Goal: Task Accomplishment & Management: Use online tool/utility

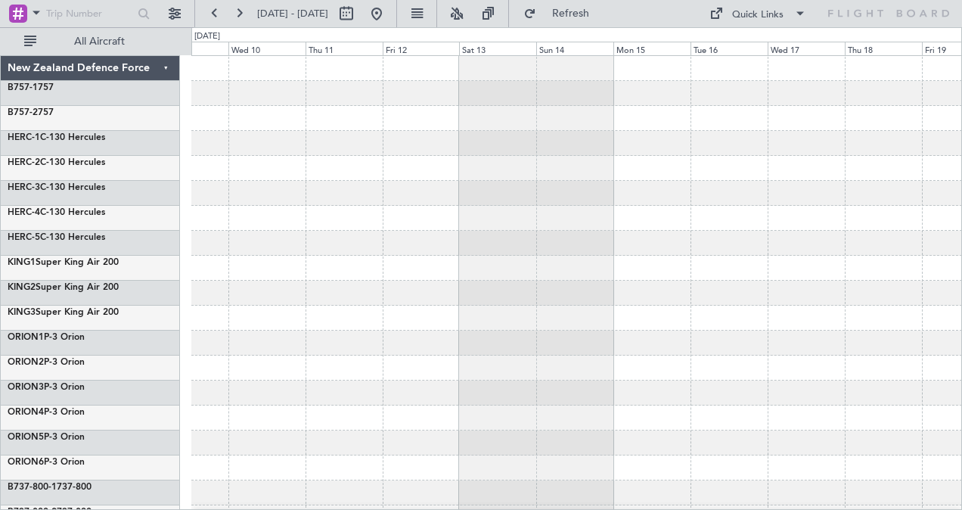
click at [735, 225] on div at bounding box center [576, 218] width 771 height 25
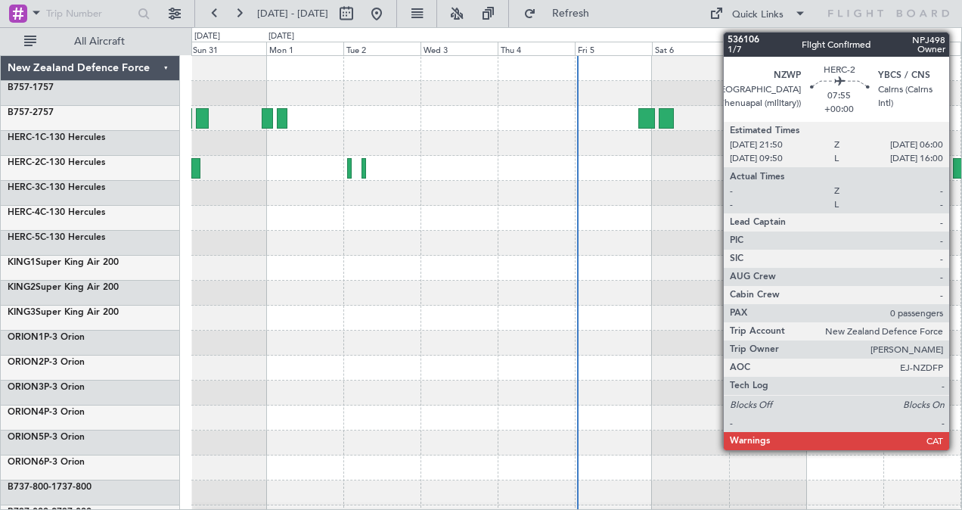
click at [957, 170] on div at bounding box center [966, 168] width 26 height 20
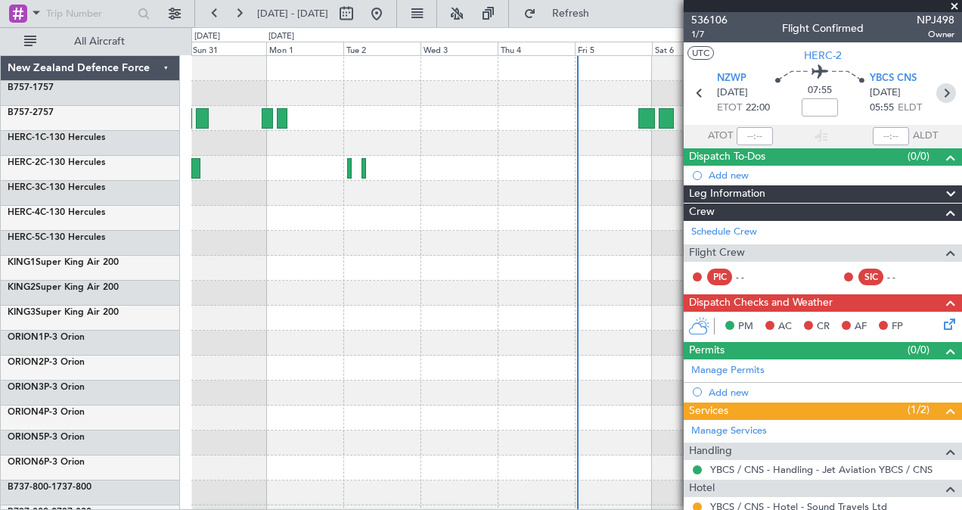
click at [938, 93] on icon at bounding box center [946, 93] width 20 height 20
type input "-00:50"
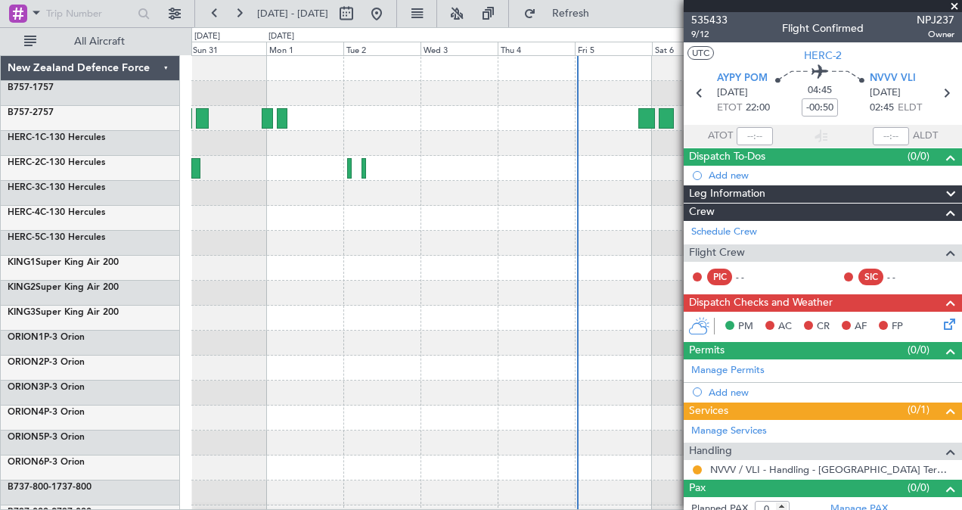
click at [611, 231] on div at bounding box center [576, 243] width 771 height 25
click at [958, 8] on span at bounding box center [954, 7] width 15 height 14
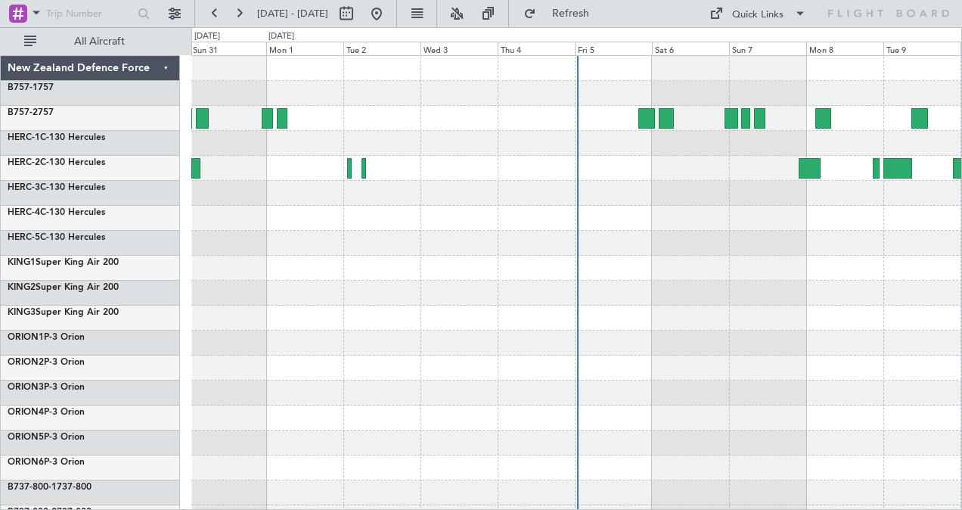
click at [698, 318] on div at bounding box center [576, 318] width 771 height 25
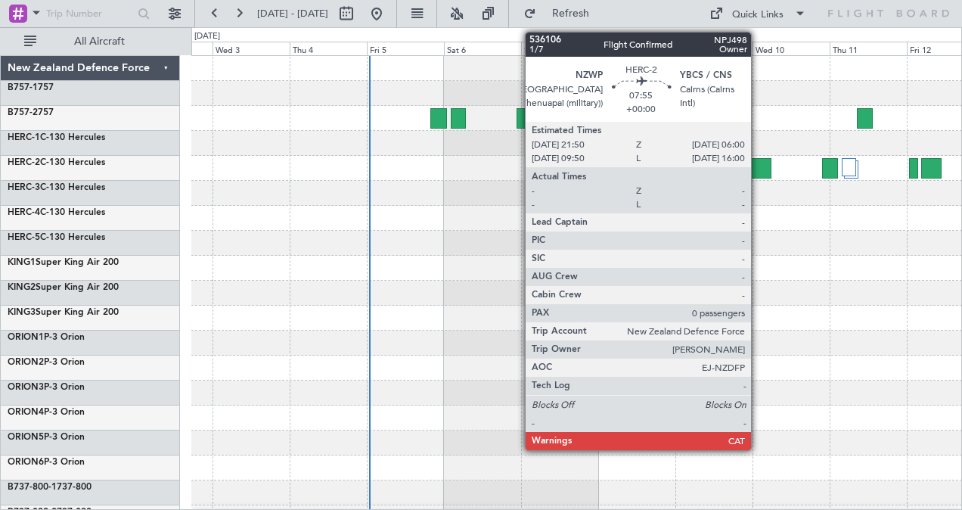
click at [759, 166] on div at bounding box center [758, 168] width 26 height 20
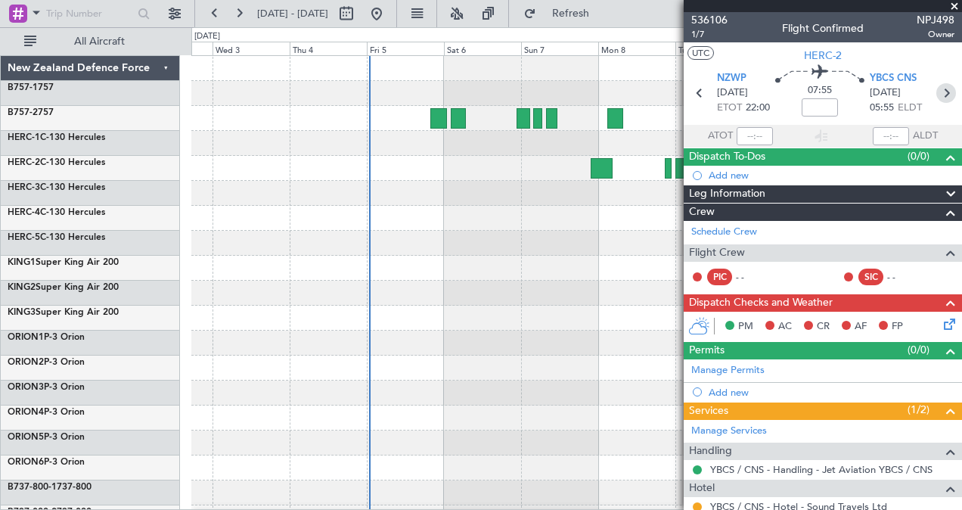
click at [936, 98] on icon at bounding box center [946, 93] width 20 height 20
type input "-00:50"
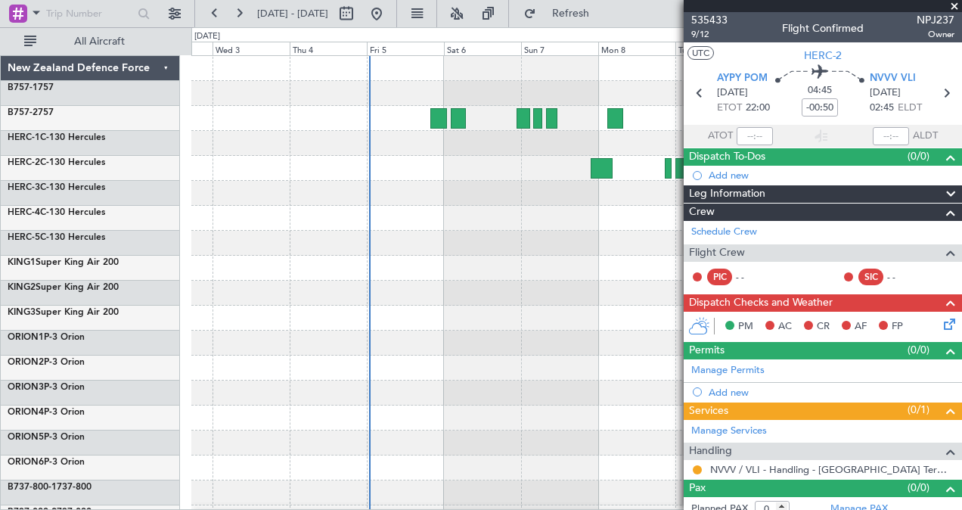
click at [658, 253] on div at bounding box center [576, 243] width 771 height 25
click at [955, 5] on span at bounding box center [954, 7] width 15 height 14
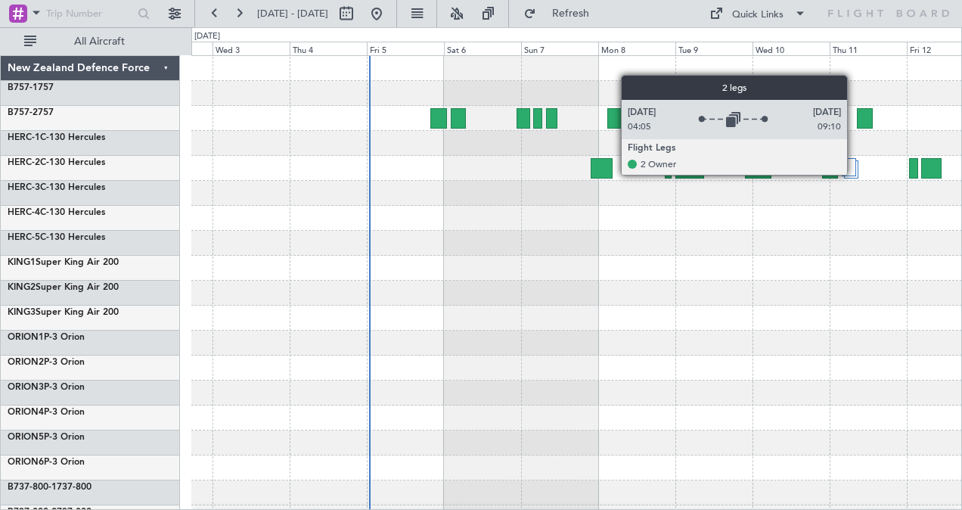
click at [855, 174] on div at bounding box center [849, 167] width 14 height 18
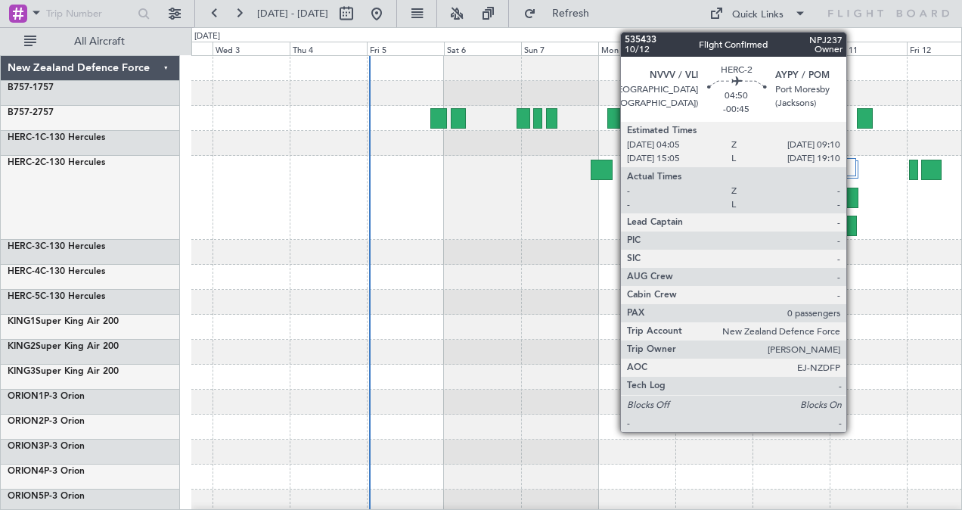
click at [854, 201] on div at bounding box center [850, 198] width 17 height 20
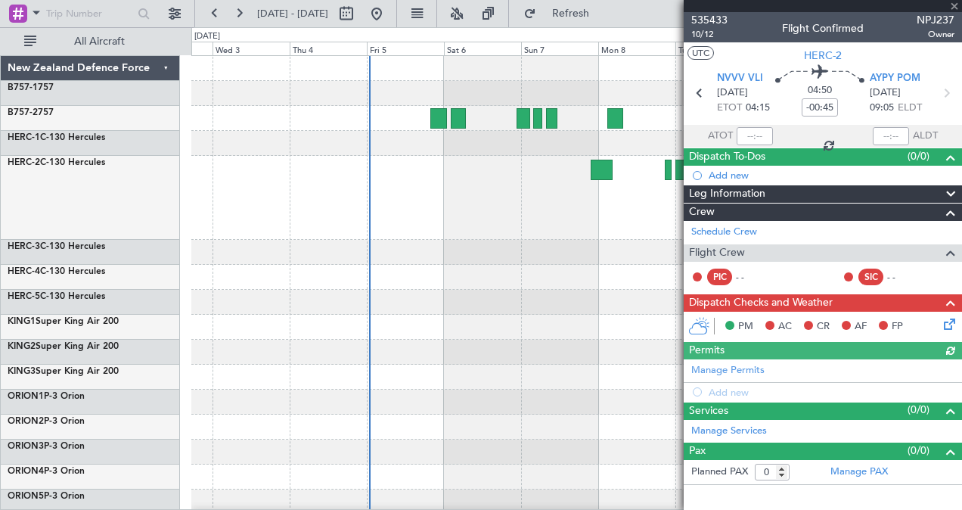
click at [954, 5] on div at bounding box center [823, 6] width 278 height 12
click at [956, 6] on span at bounding box center [954, 7] width 15 height 14
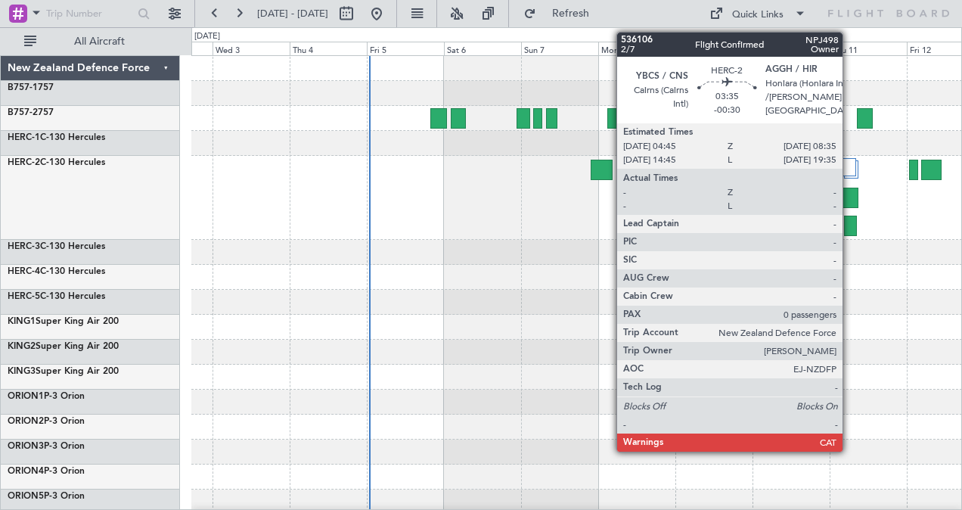
click at [850, 226] on div at bounding box center [850, 226] width 13 height 20
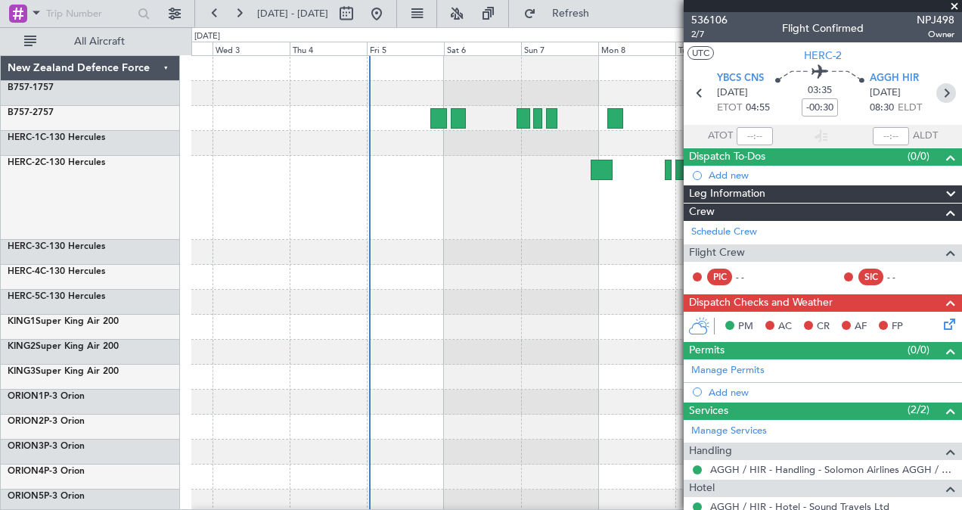
click at [942, 93] on icon at bounding box center [946, 93] width 20 height 20
type input "-00:15"
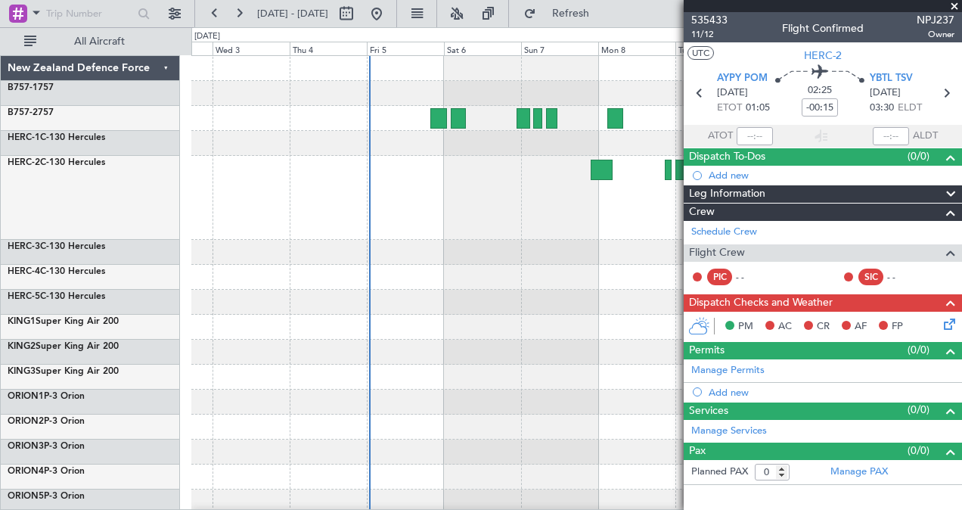
click at [955, 6] on span at bounding box center [954, 7] width 15 height 14
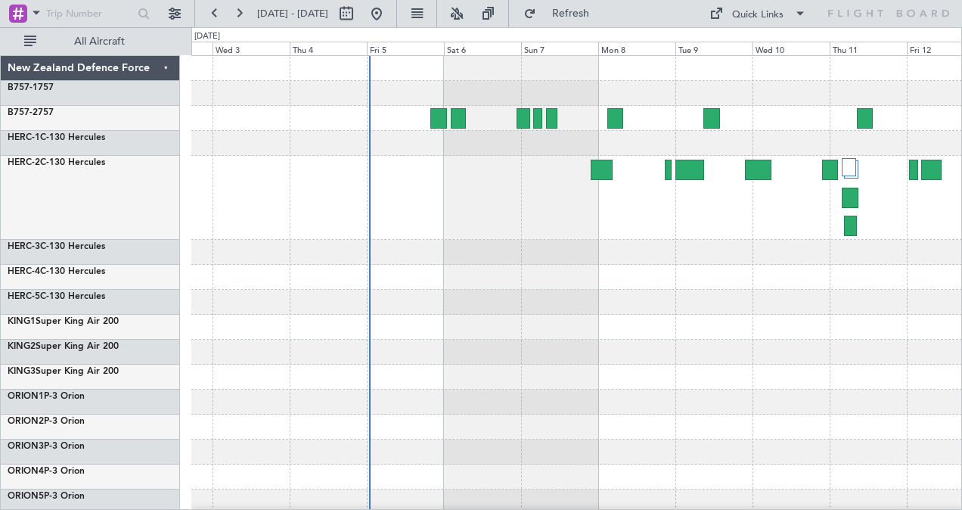
click at [790, 300] on div at bounding box center [576, 302] width 771 height 25
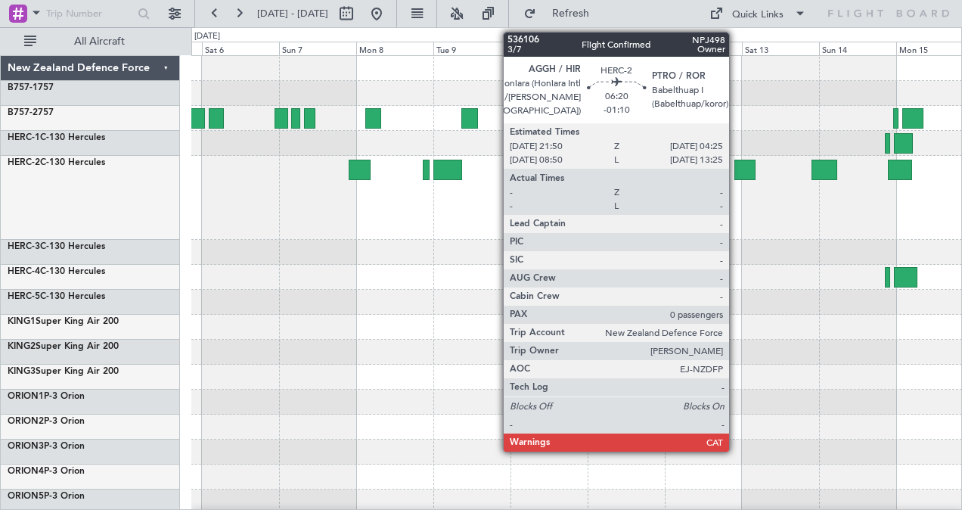
click at [737, 163] on div at bounding box center [744, 170] width 21 height 20
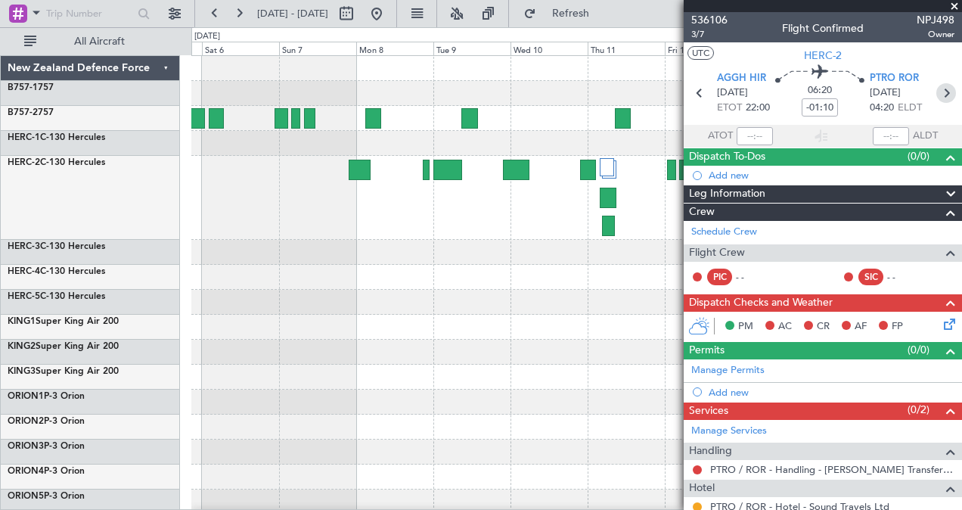
click at [936, 87] on icon at bounding box center [946, 93] width 20 height 20
type input "-01:05"
click at [936, 92] on icon at bounding box center [946, 93] width 20 height 20
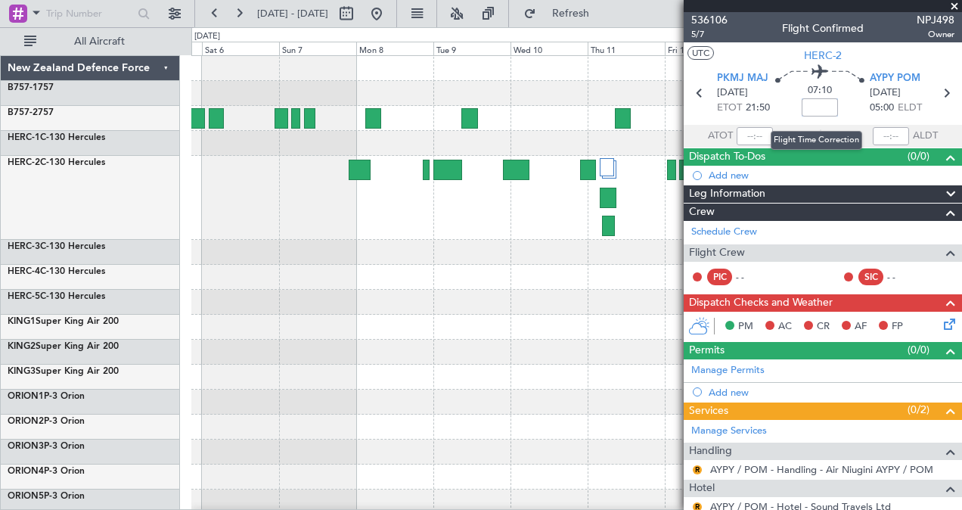
click at [815, 104] on input at bounding box center [820, 107] width 36 height 18
type input "-01:00"
click at [936, 94] on icon at bounding box center [946, 93] width 20 height 20
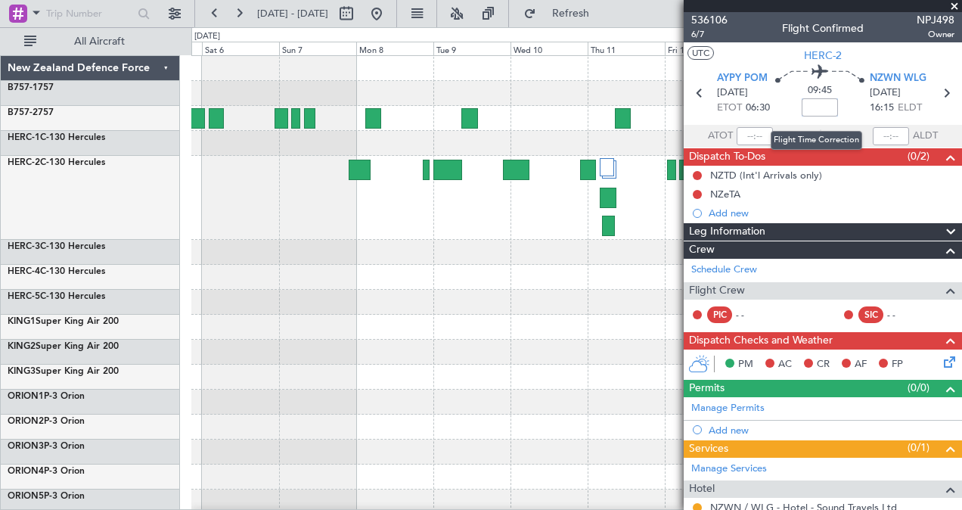
click at [818, 107] on input at bounding box center [820, 107] width 36 height 18
type input "-01:35"
click at [936, 97] on icon at bounding box center [946, 93] width 20 height 20
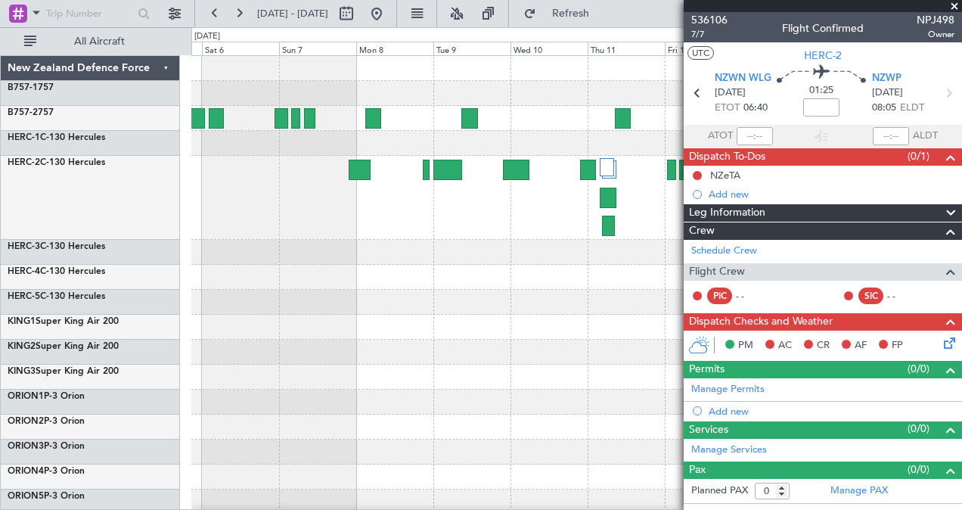
click at [956, 2] on span at bounding box center [954, 7] width 15 height 14
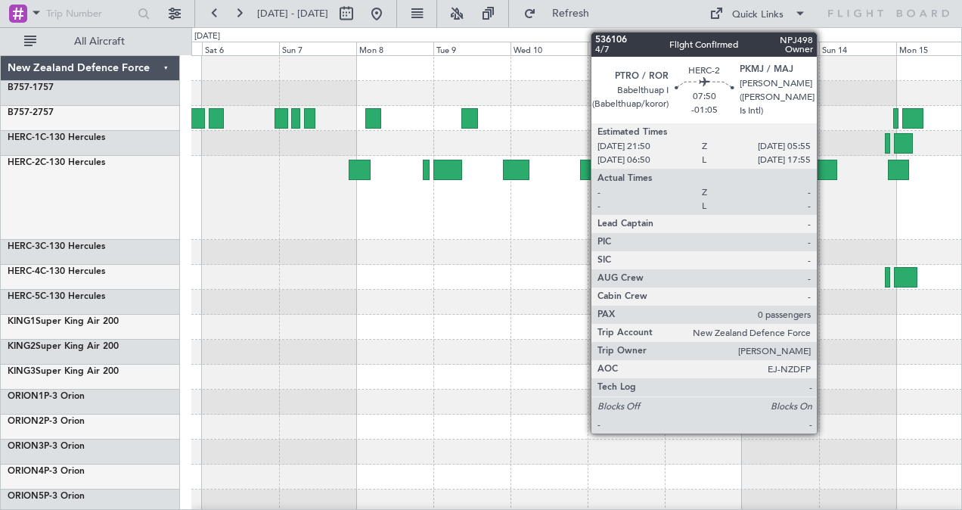
click at [824, 172] on div at bounding box center [825, 170] width 26 height 20
